Goal: Task Accomplishment & Management: Use online tool/utility

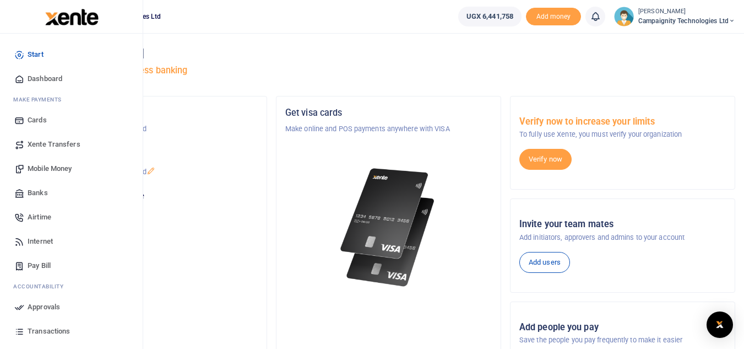
click at [35, 174] on span "Mobile Money" at bounding box center [50, 168] width 44 height 11
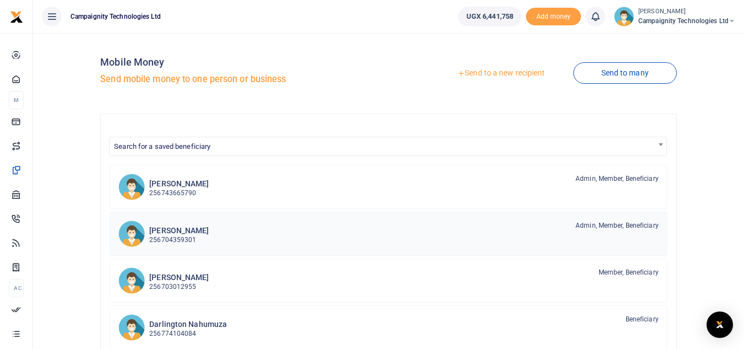
click at [178, 235] on p "256704359301" at bounding box center [178, 240] width 59 height 10
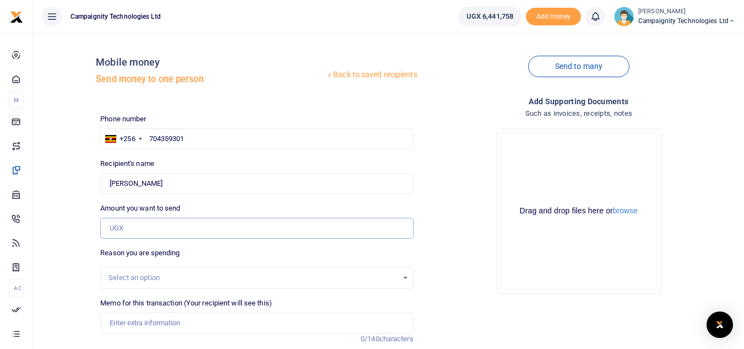
click at [158, 227] on input "Amount you want to send" at bounding box center [256, 228] width 313 height 21
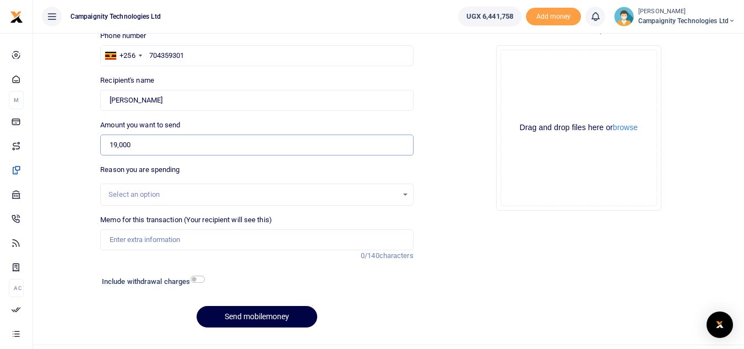
scroll to position [108, 0]
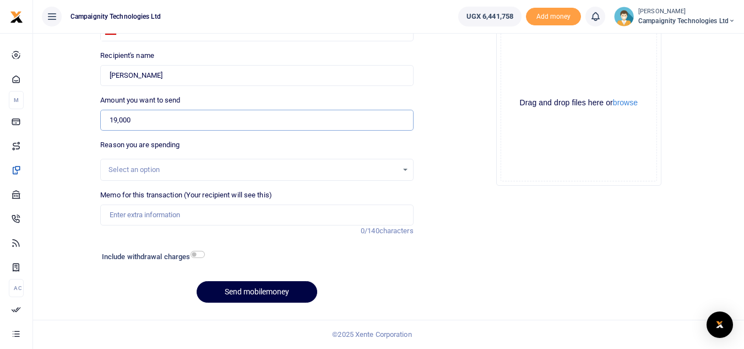
type input "19,000"
click at [253, 214] on input "Memo for this transaction (Your recipient will see this)" at bounding box center [256, 214] width 313 height 21
type input "Transport to URA and printing of documents"
click at [264, 286] on button "Send mobilemoney" at bounding box center [257, 291] width 121 height 21
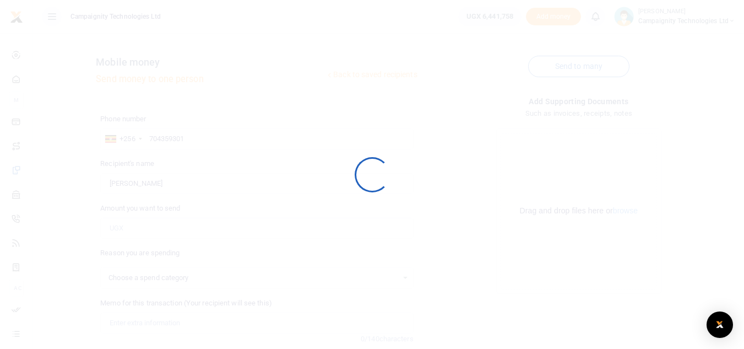
scroll to position [108, 0]
select select
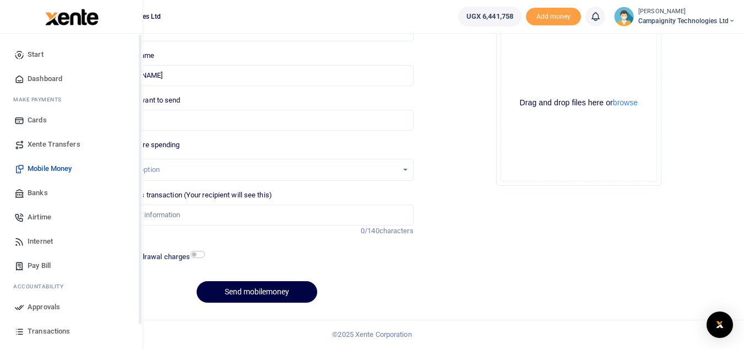
click at [15, 308] on icon at bounding box center [19, 307] width 10 height 10
click at [47, 303] on span "Approvals" at bounding box center [44, 306] width 32 height 11
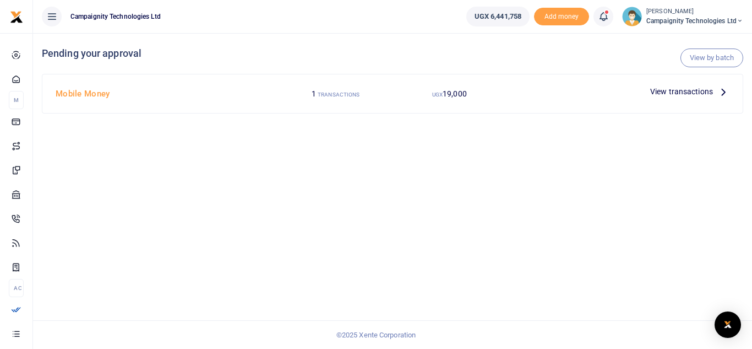
click at [481, 99] on div "UGX 19,000" at bounding box center [450, 93] width 114 height 21
click at [679, 94] on span "View transactions" at bounding box center [682, 91] width 63 height 12
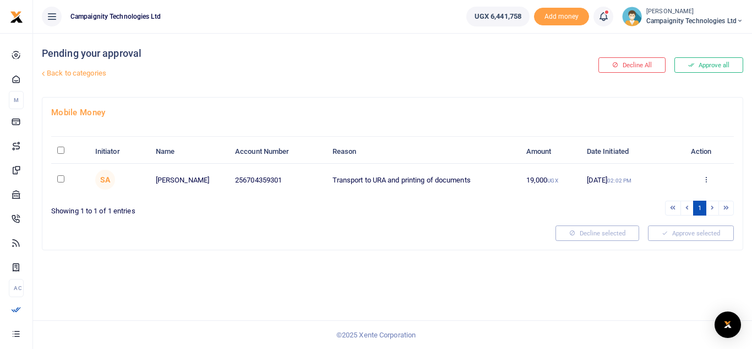
click at [701, 61] on button "Approve all" at bounding box center [709, 64] width 69 height 15
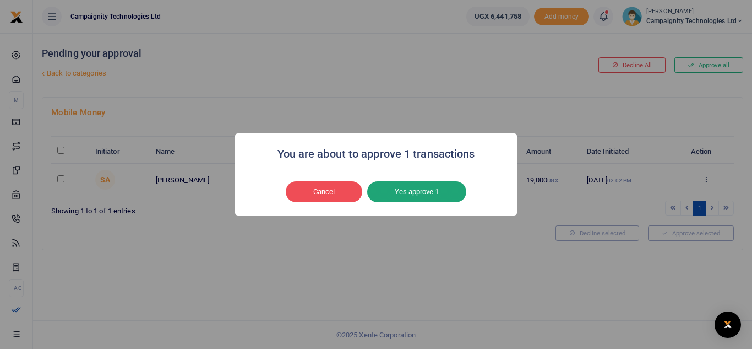
click at [436, 189] on button "Yes approve 1" at bounding box center [416, 191] width 99 height 21
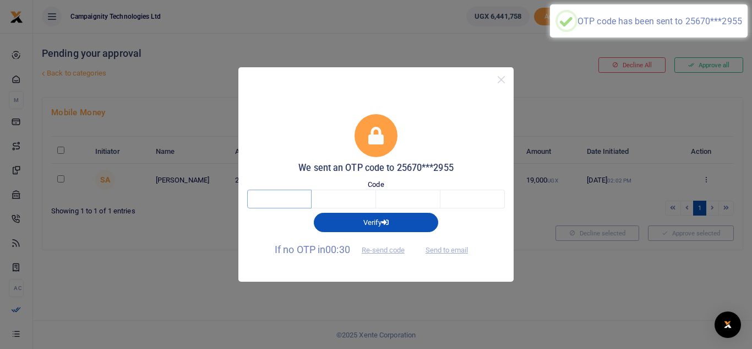
click at [299, 202] on input "text" at bounding box center [279, 198] width 64 height 19
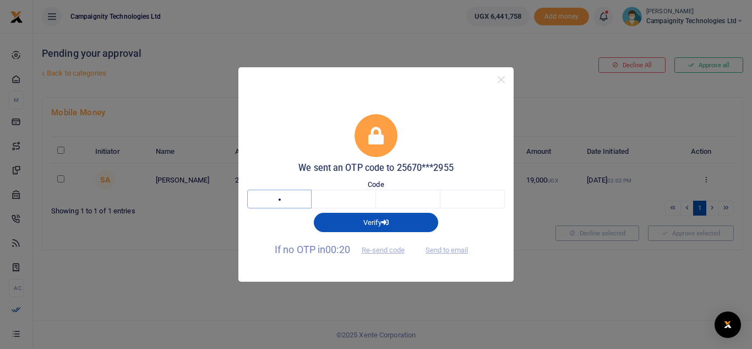
type input "6"
type input "8"
type input "1"
type input "7"
